Goal: Information Seeking & Learning: Learn about a topic

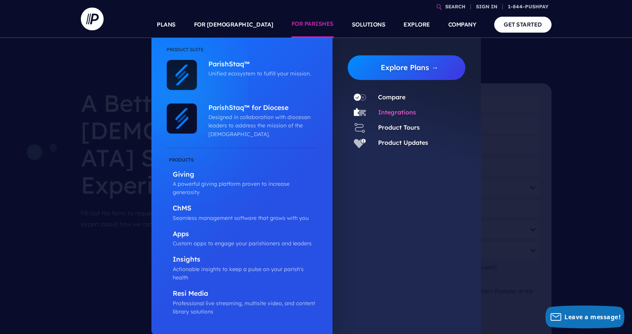
click at [394, 113] on link "Integrations" at bounding box center [397, 112] width 38 height 8
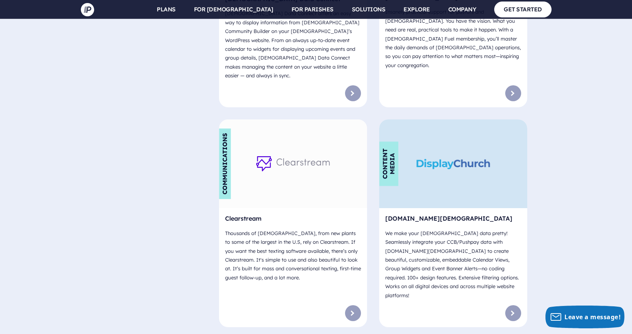
scroll to position [1743, 0]
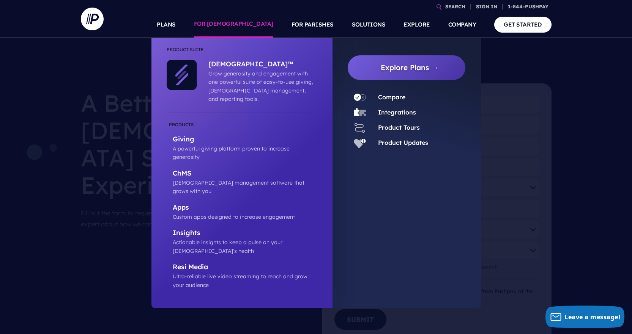
click at [257, 27] on link "FOR [DEMOGRAPHIC_DATA]" at bounding box center [233, 24] width 79 height 27
click at [232, 63] on p "[DEMOGRAPHIC_DATA]™" at bounding box center [260, 64] width 105 height 9
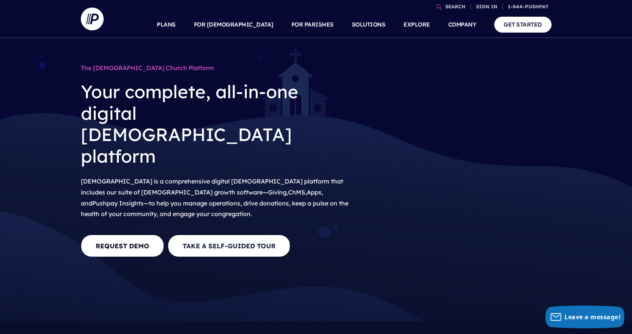
click at [238, 235] on link "Take A Self-Guided Tour" at bounding box center [229, 246] width 123 height 22
